Goal: Information Seeking & Learning: Learn about a topic

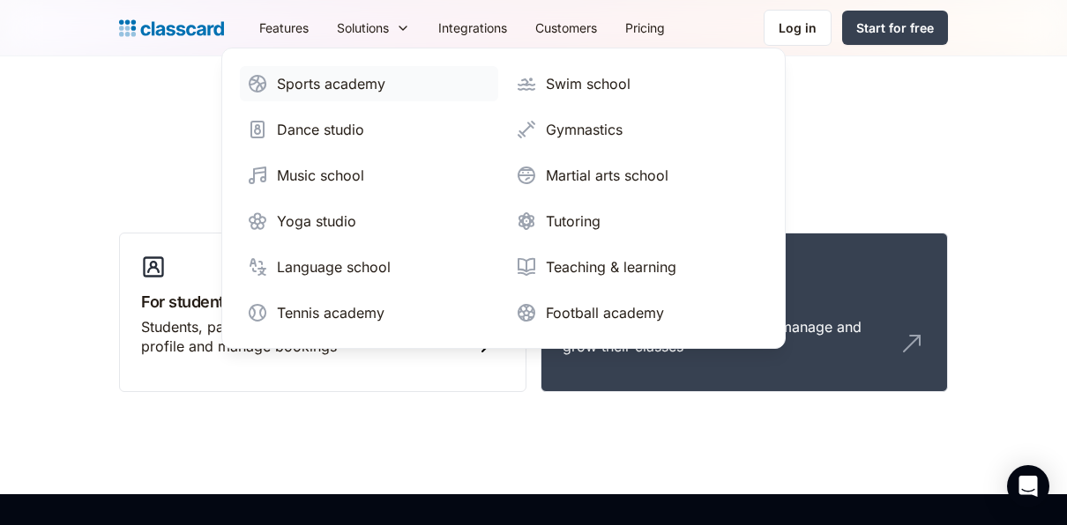
click at [334, 86] on div "Sports academy" at bounding box center [331, 83] width 108 height 21
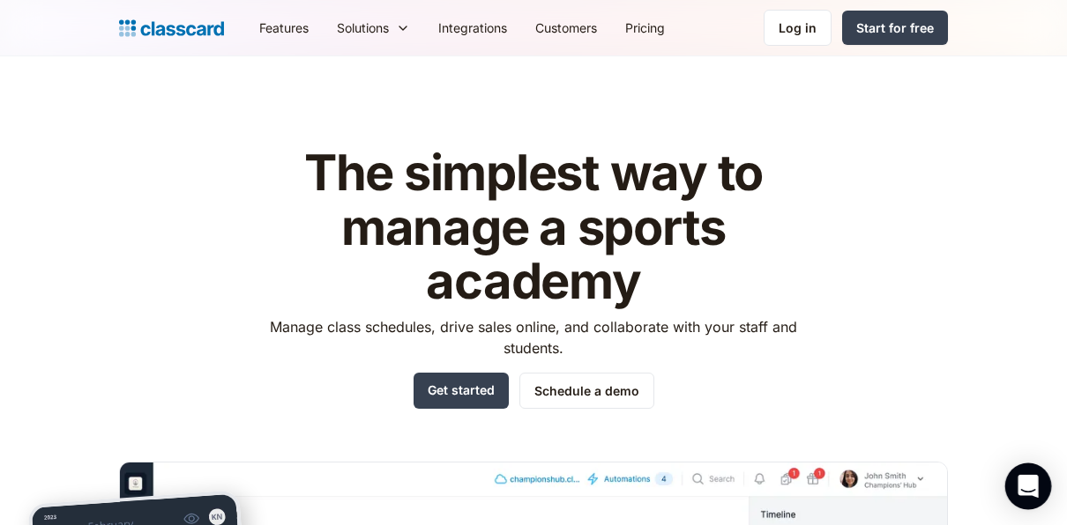
click at [1041, 493] on div "Open Intercom Messenger" at bounding box center [1028, 487] width 47 height 47
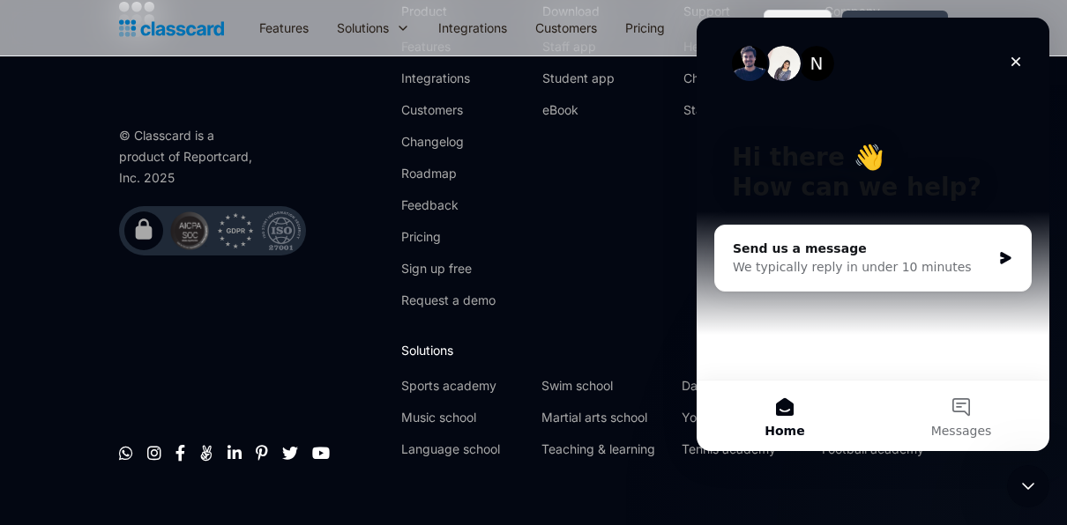
scroll to position [6058, 0]
click at [1026, 487] on icon "Close Intercom Messenger" at bounding box center [1028, 486] width 12 height 7
